Goal: Entertainment & Leisure: Consume media (video, audio)

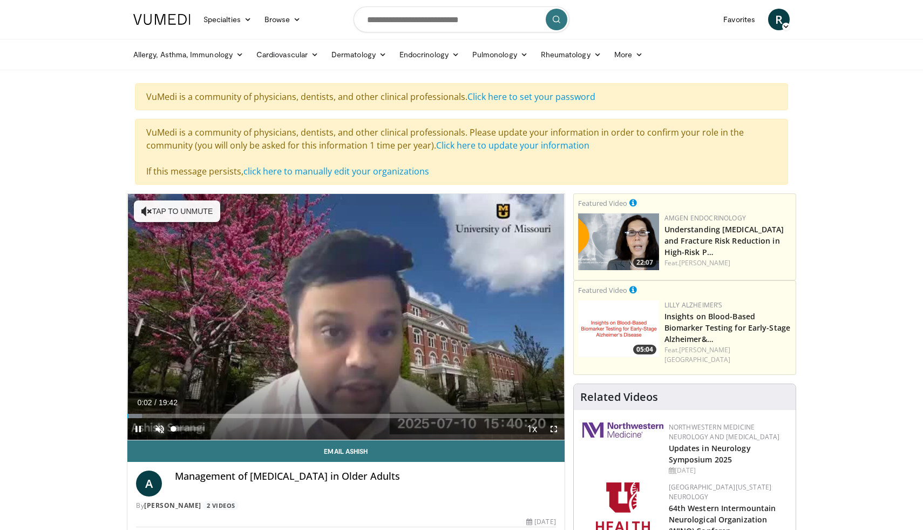
click at [160, 426] on span "Video Player" at bounding box center [160, 429] width 22 height 22
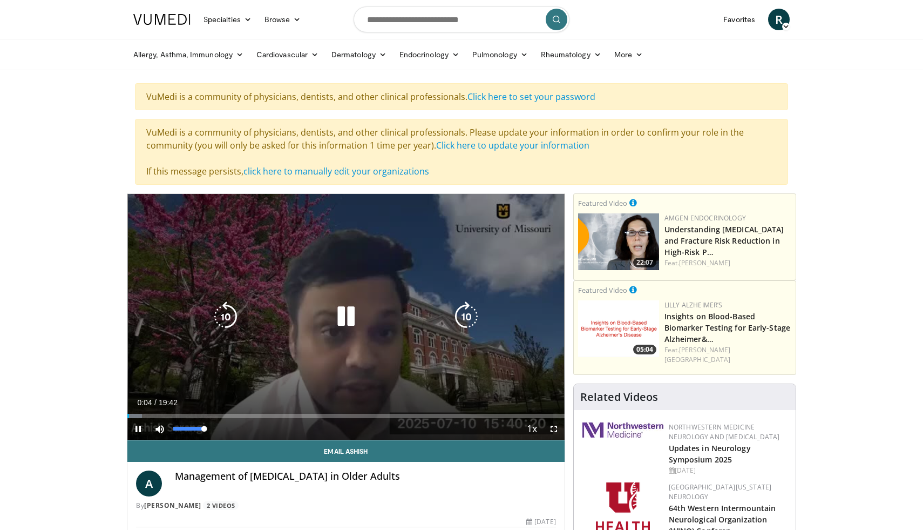
click at [206, 432] on div "100%" at bounding box center [189, 429] width 38 height 22
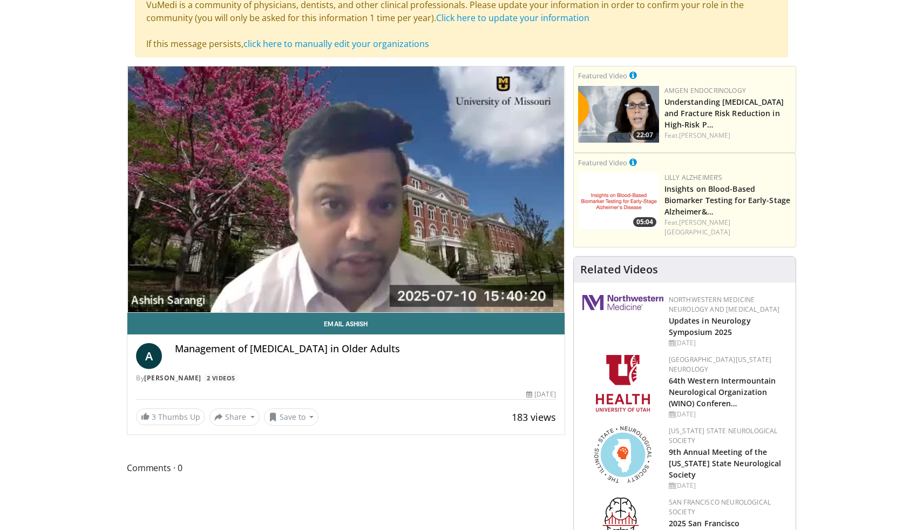
scroll to position [137, 0]
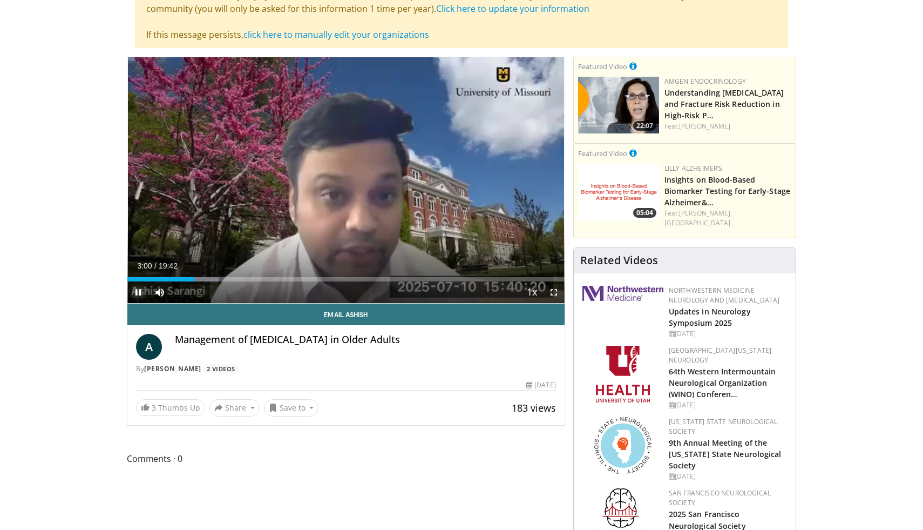
click at [139, 291] on span "Video Player" at bounding box center [138, 292] width 22 height 22
